Goal: Task Accomplishment & Management: Manage account settings

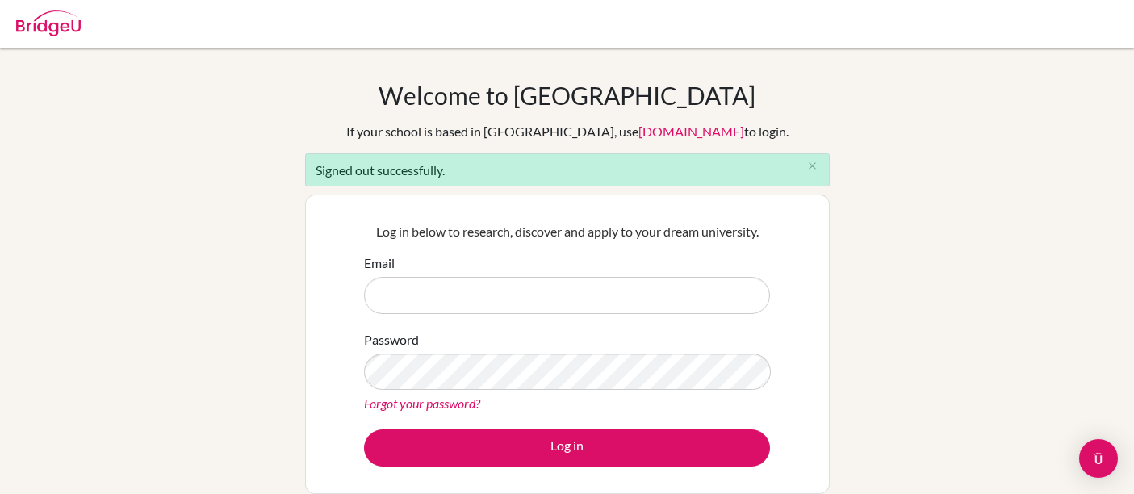
scroll to position [179, 0]
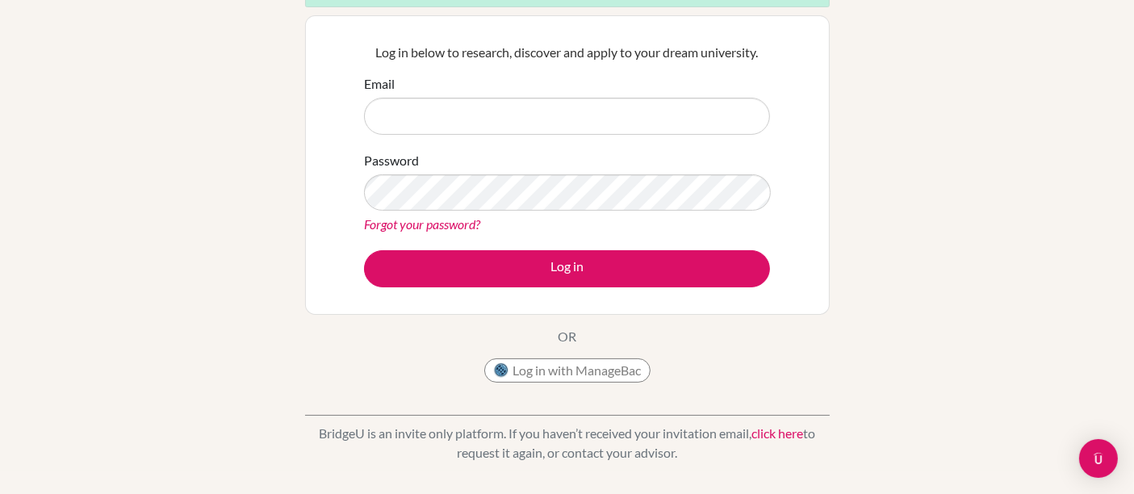
type input "[EMAIL_ADDRESS][DOMAIN_NAME]"
click at [770, 426] on link "click here" at bounding box center [778, 433] width 52 height 15
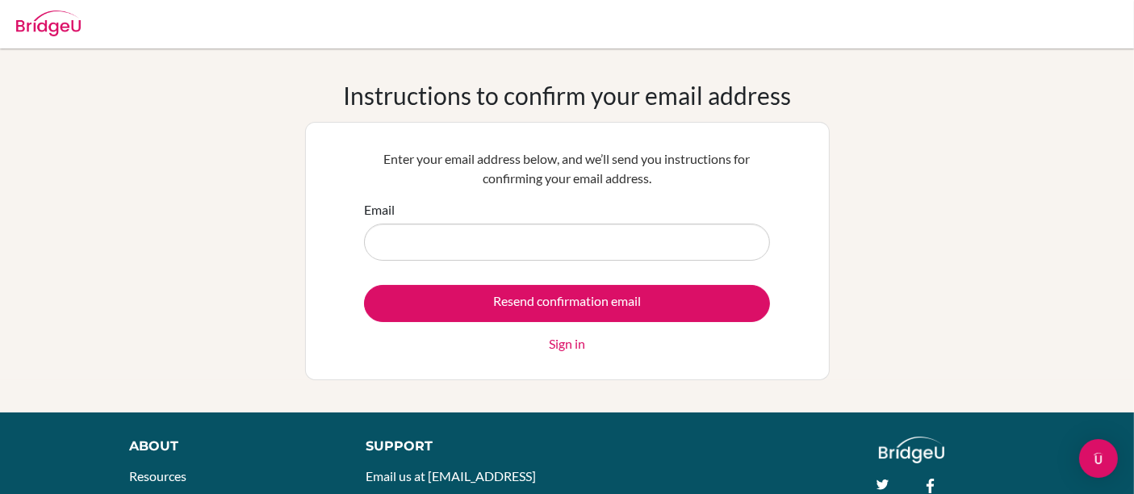
click at [604, 245] on input "Email" at bounding box center [567, 242] width 406 height 37
type input "[EMAIL_ADDRESS][DOMAIN_NAME]"
click at [364, 285] on input "Resend confirmation email" at bounding box center [567, 303] width 406 height 37
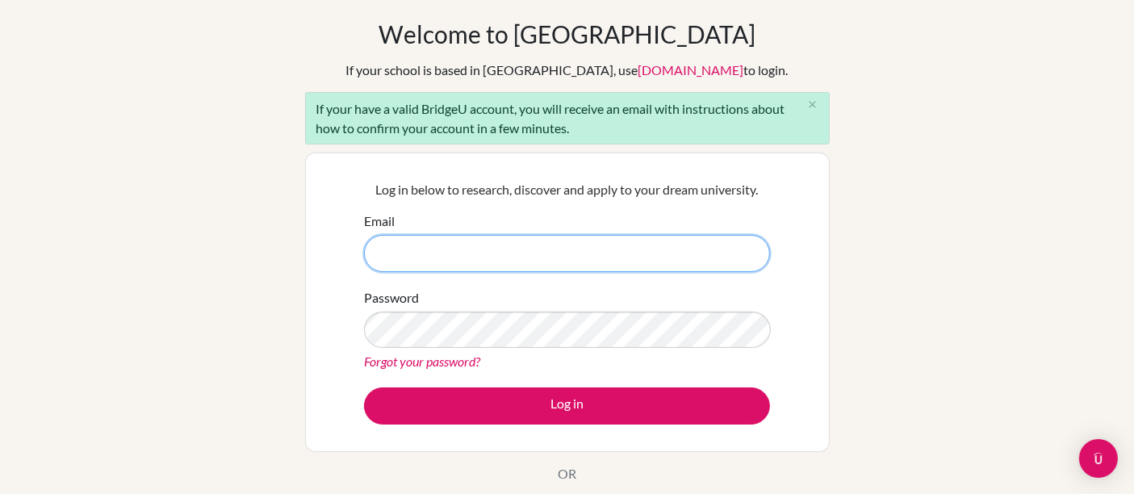
scroll to position [90, 0]
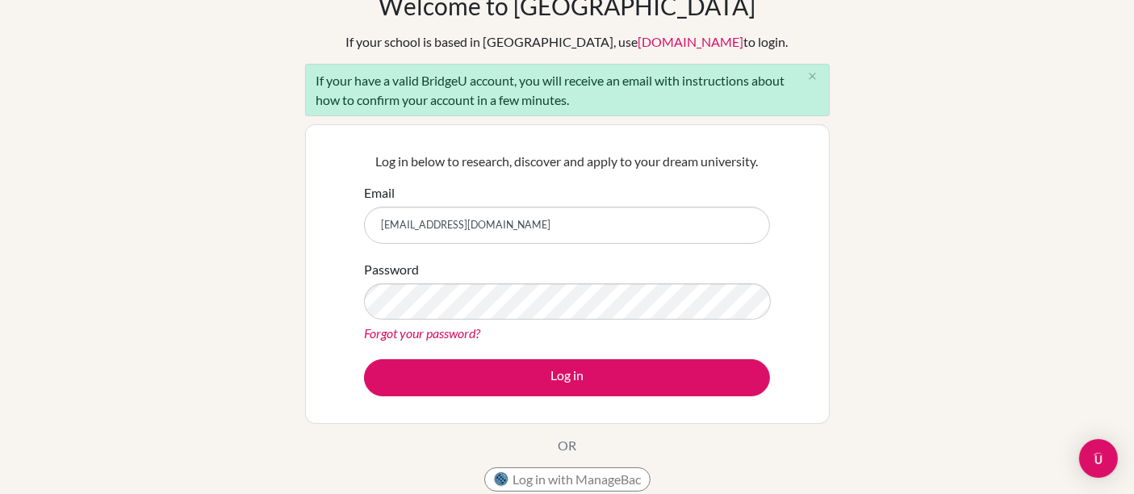
drag, startPoint x: 506, startPoint y: 223, endPoint x: 318, endPoint y: 223, distance: 188.1
click at [318, 223] on div "Log in below to research, discover and apply to your dream university. Email [E…" at bounding box center [567, 274] width 525 height 300
type input "[EMAIL_ADDRESS][DOMAIN_NAME]"
click at [364, 359] on button "Log in" at bounding box center [567, 377] width 406 height 37
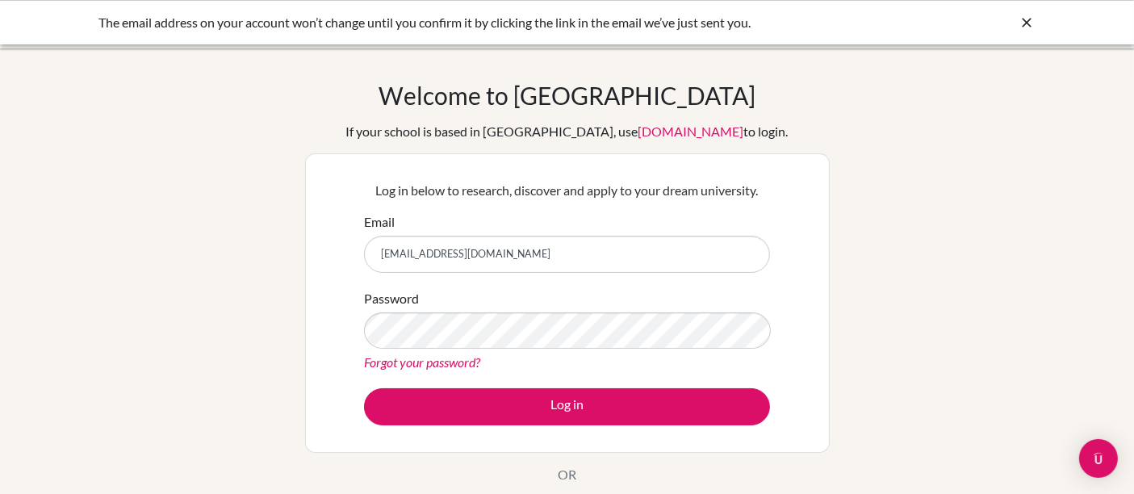
drag, startPoint x: 504, startPoint y: 252, endPoint x: 343, endPoint y: 247, distance: 160.7
click at [343, 247] on div "Log in below to research, discover and apply to your dream university. Email [E…" at bounding box center [567, 303] width 525 height 300
type input "[EMAIL_ADDRESS][DOMAIN_NAME]"
click at [364, 388] on button "Log in" at bounding box center [567, 406] width 406 height 37
